Goal: Information Seeking & Learning: Learn about a topic

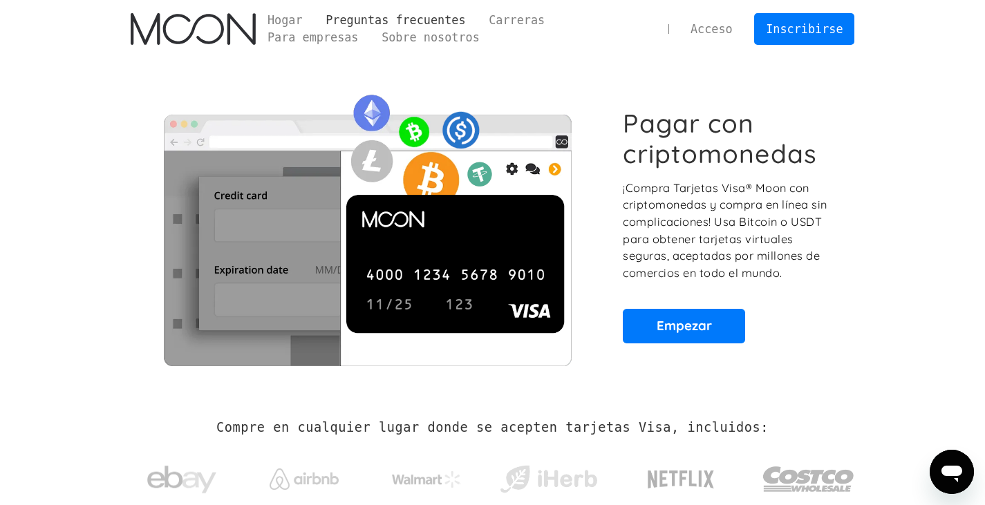
click at [399, 17] on font "Preguntas frecuentes" at bounding box center [396, 20] width 140 height 14
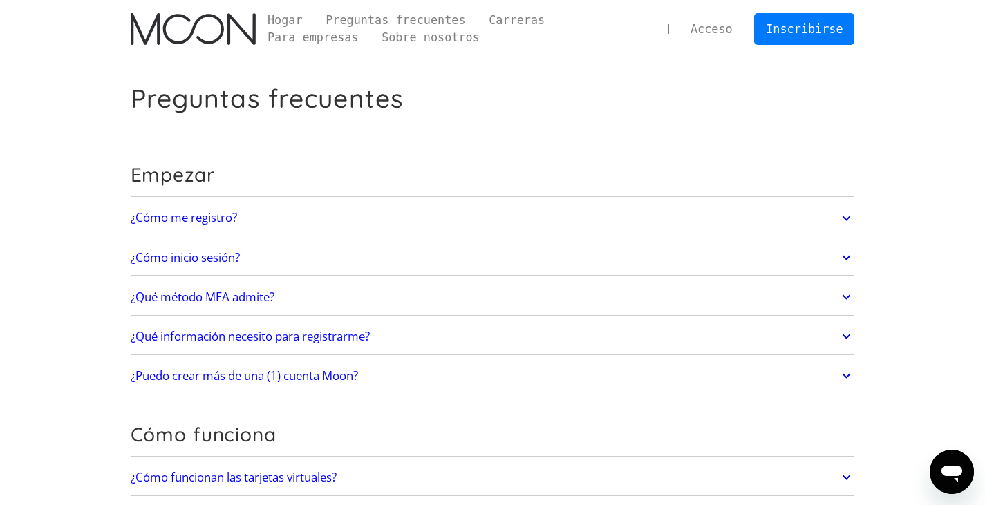
click at [848, 297] on icon at bounding box center [847, 297] width 8 height 5
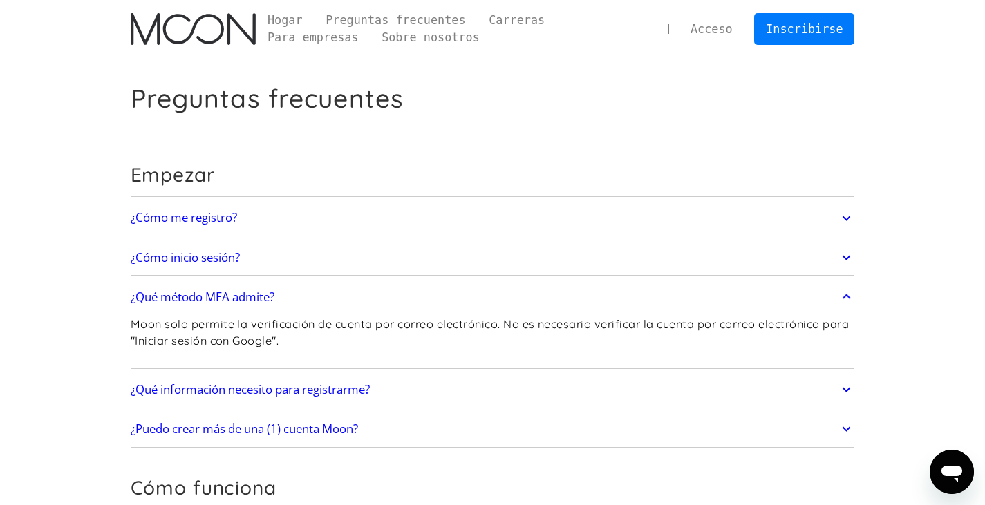
click at [321, 218] on link "¿Cómo me registro?" at bounding box center [493, 218] width 724 height 29
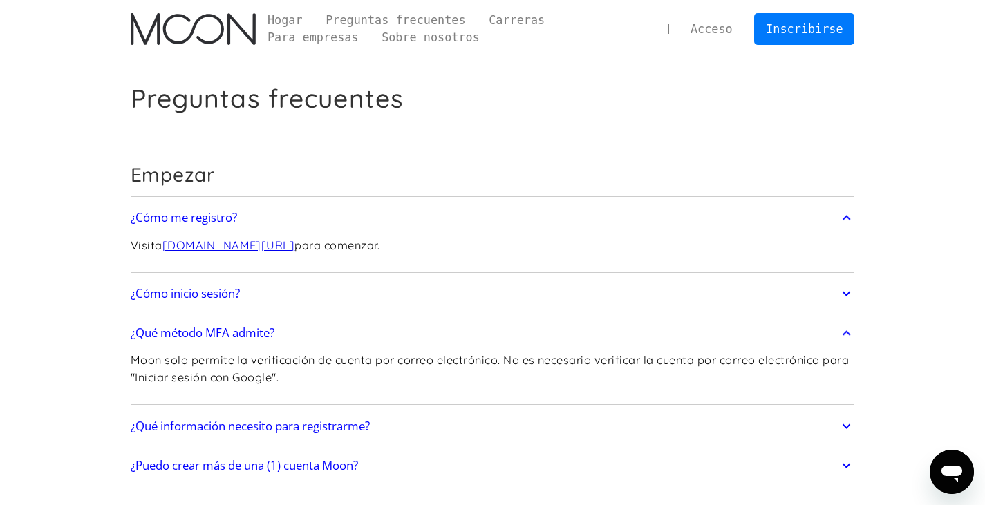
click at [340, 294] on link "¿Cómo inicio sesión?" at bounding box center [493, 293] width 724 height 29
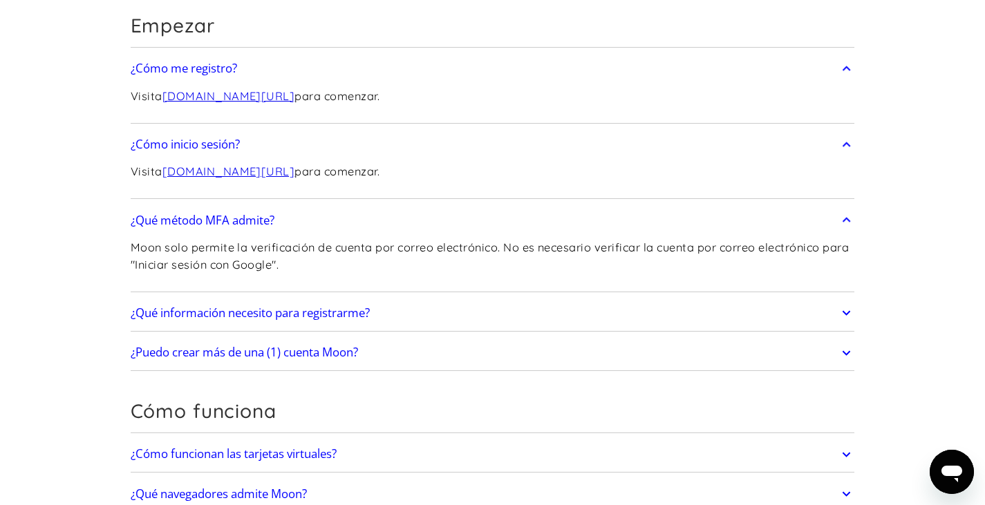
scroll to position [207, 0]
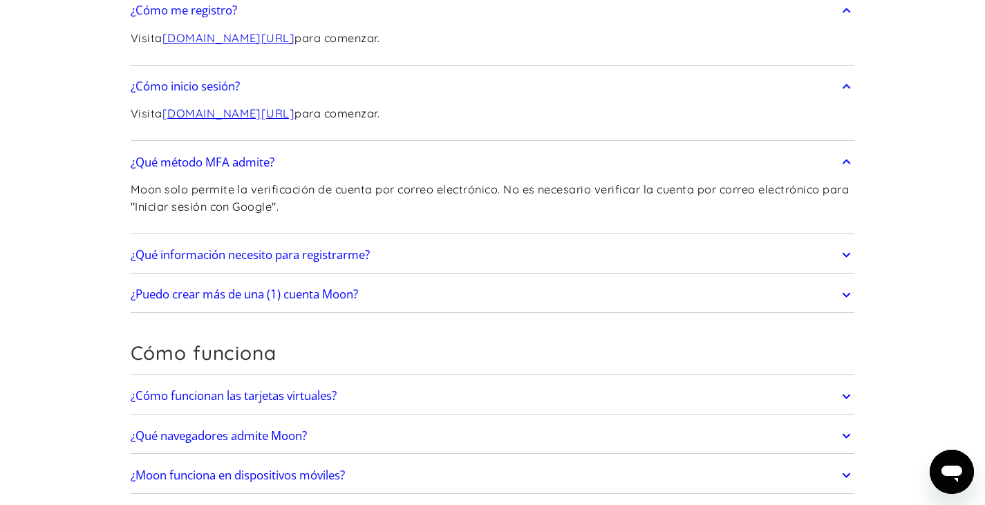
click at [427, 245] on link "¿Qué información necesito para registrarme?" at bounding box center [493, 255] width 724 height 29
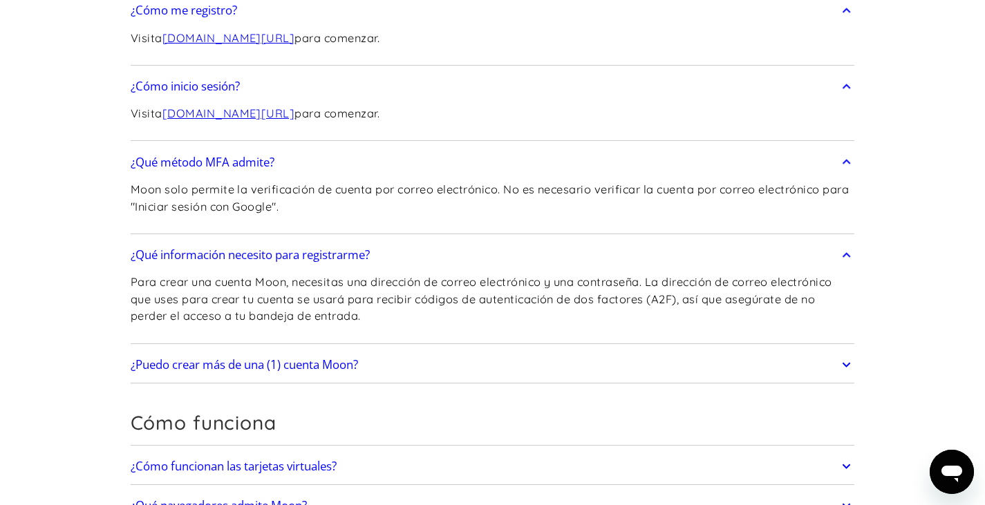
click at [405, 360] on link "¿Puedo crear más de una (1) cuenta Moon?" at bounding box center [493, 364] width 724 height 29
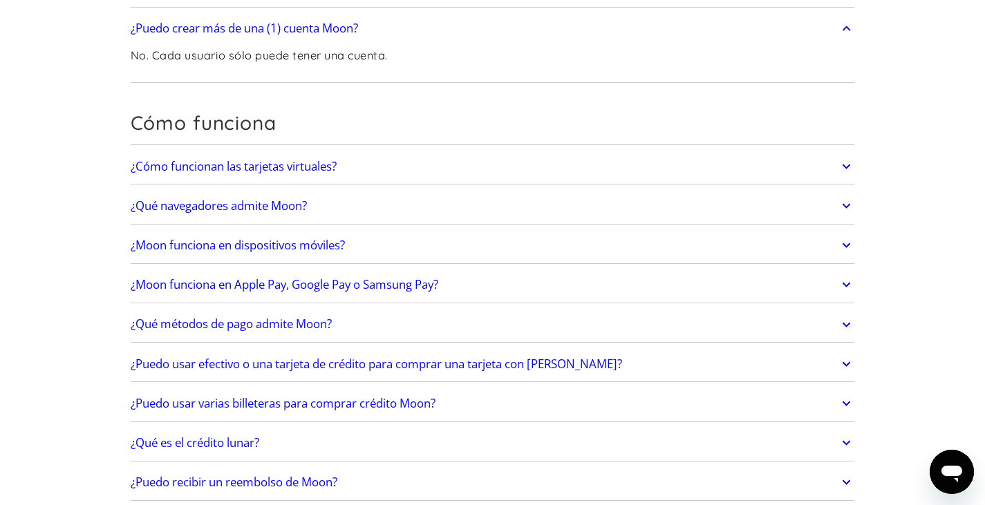
scroll to position [553, 0]
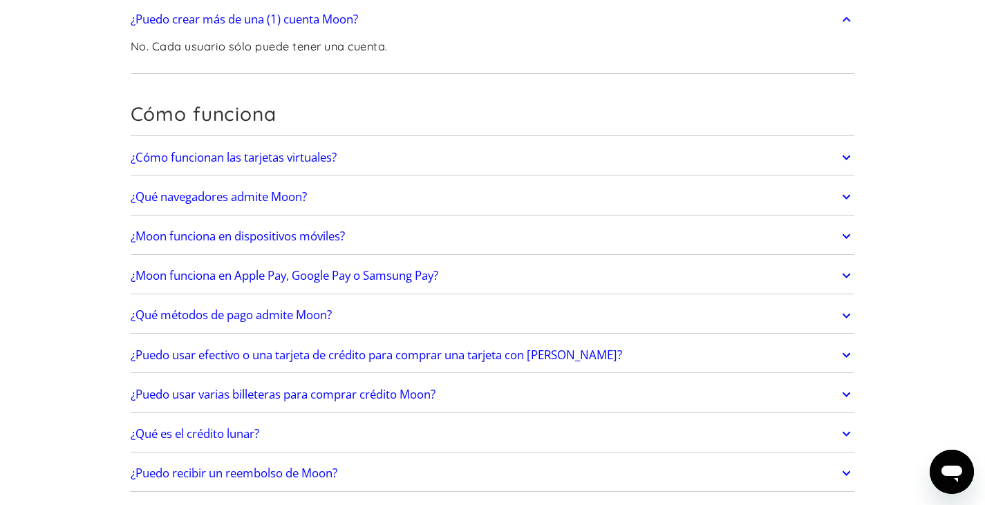
click at [379, 153] on link "¿Cómo funcionan las tarjetas virtuales?" at bounding box center [493, 157] width 724 height 29
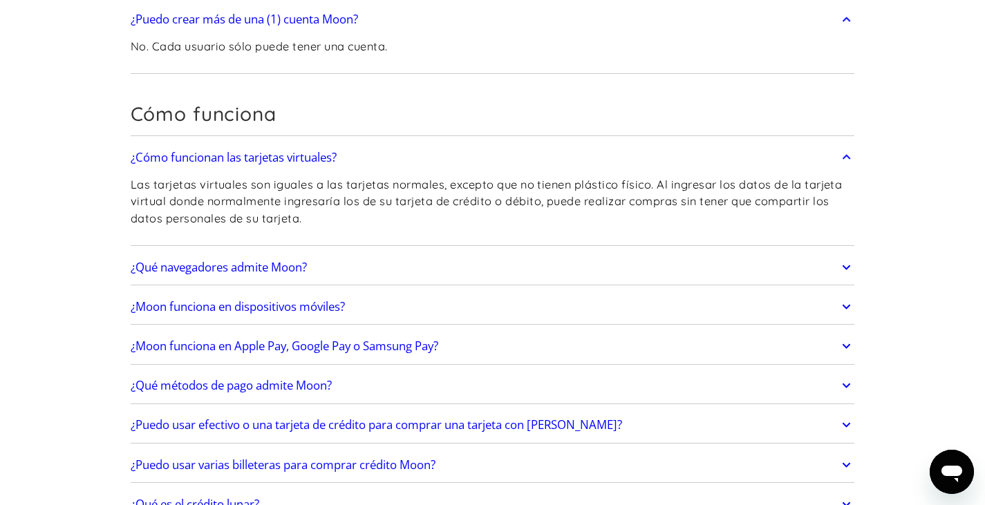
click at [376, 266] on link "¿Qué navegadores admite Moon?" at bounding box center [493, 267] width 724 height 29
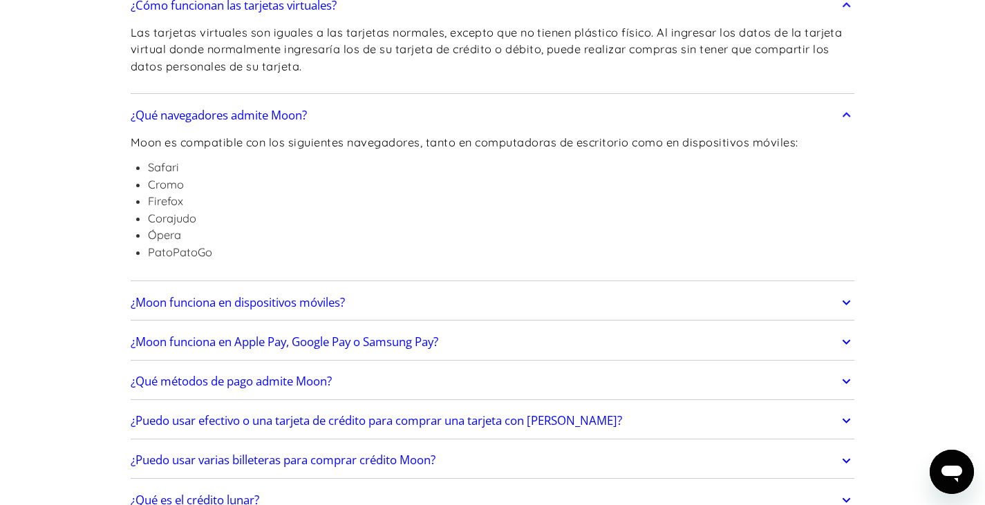
scroll to position [760, 0]
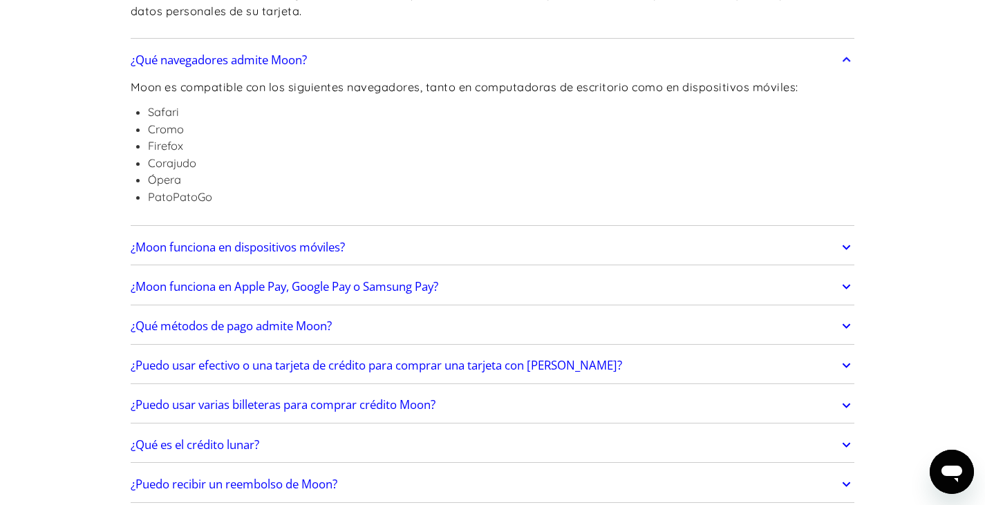
click at [391, 243] on link "¿Moon funciona en dispositivos móviles?" at bounding box center [493, 247] width 724 height 29
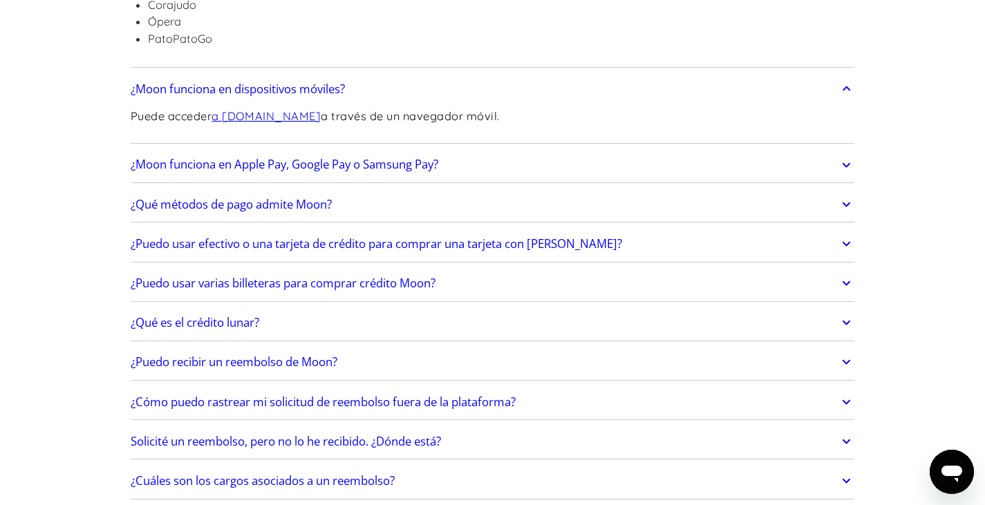
scroll to position [968, 0]
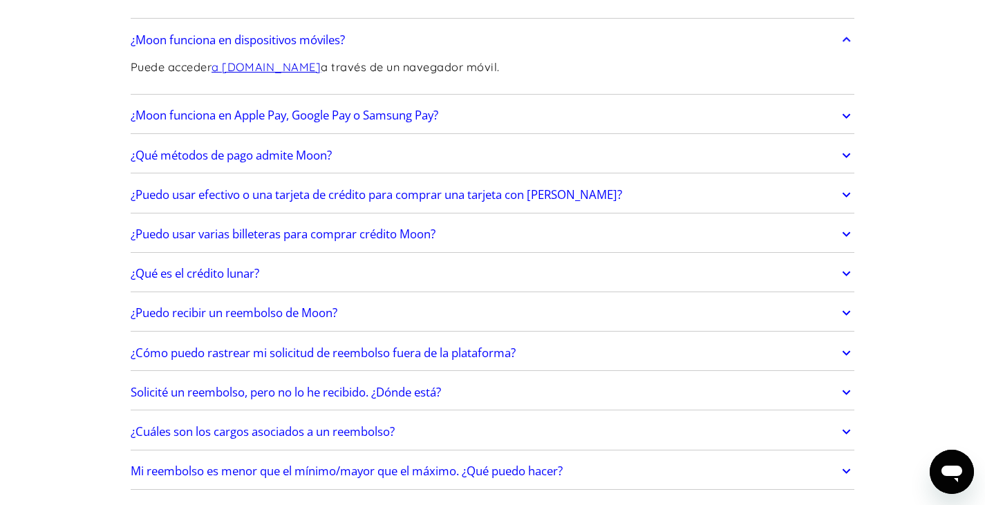
click at [490, 108] on link "¿Moon funciona en Apple Pay, Google Pay o Samsung Pay?" at bounding box center [493, 116] width 724 height 29
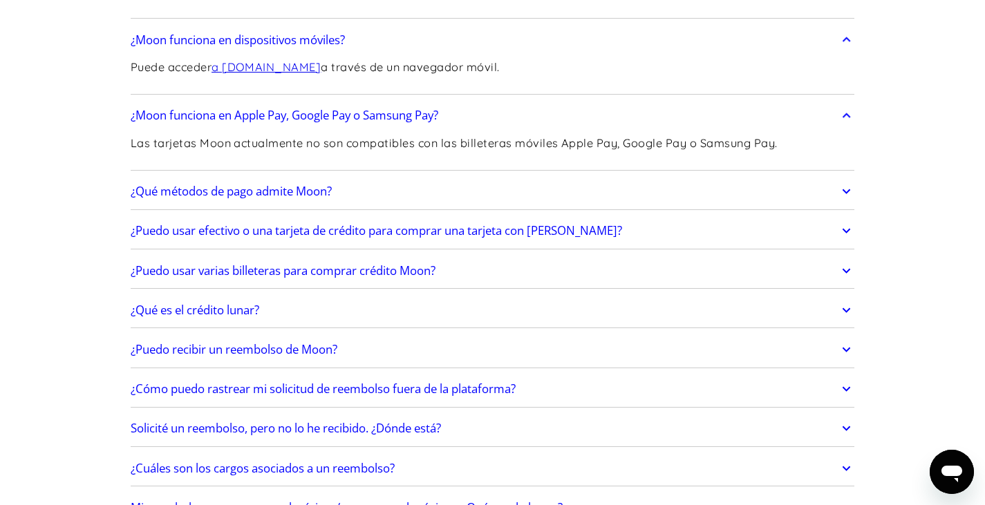
click at [417, 187] on link "¿Qué métodos de pago admite Moon?" at bounding box center [493, 191] width 724 height 29
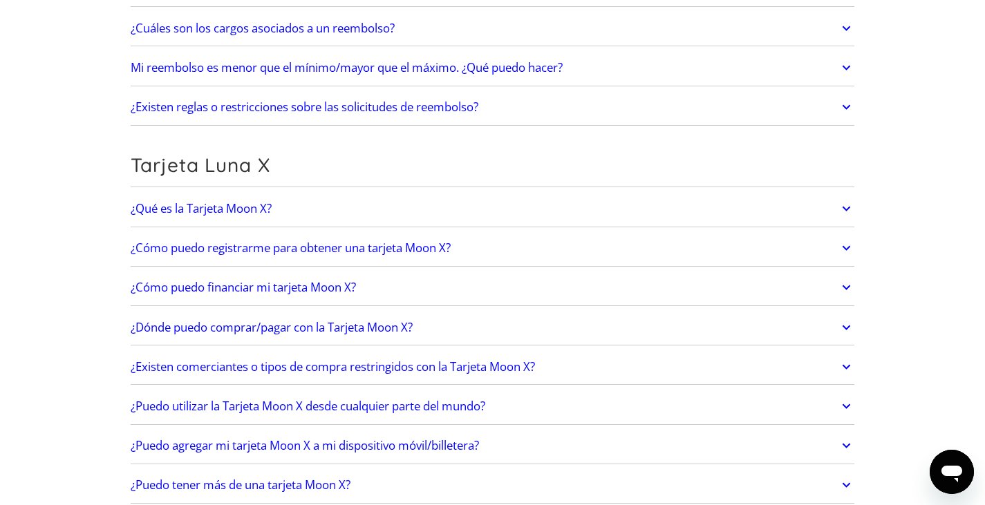
scroll to position [1521, 0]
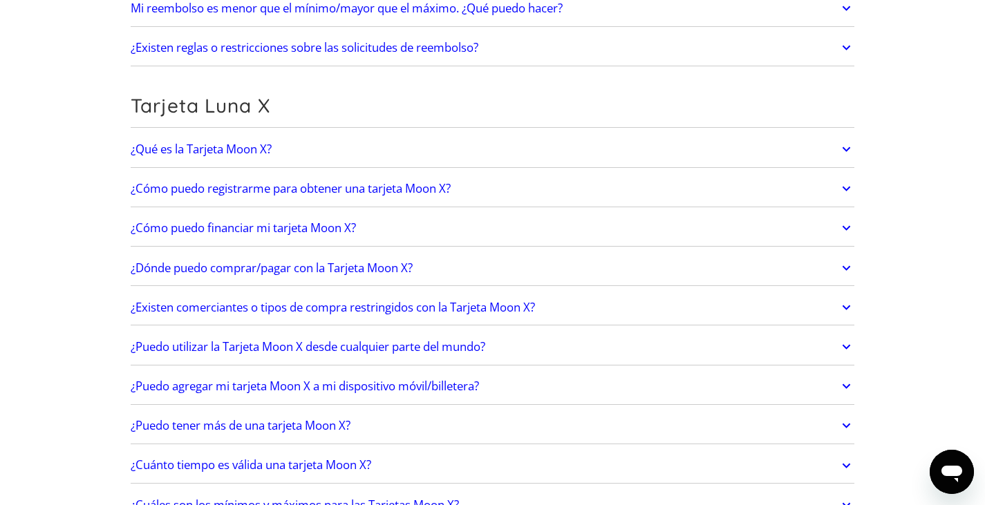
click at [330, 149] on link "¿Qué es la Tarjeta Moon X?" at bounding box center [493, 149] width 724 height 29
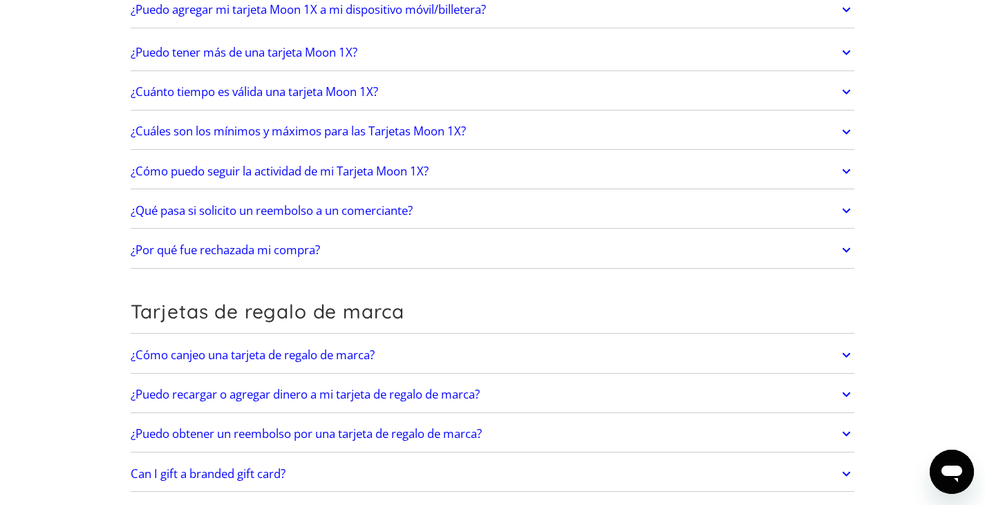
scroll to position [2627, 0]
